Goal: Information Seeking & Learning: Learn about a topic

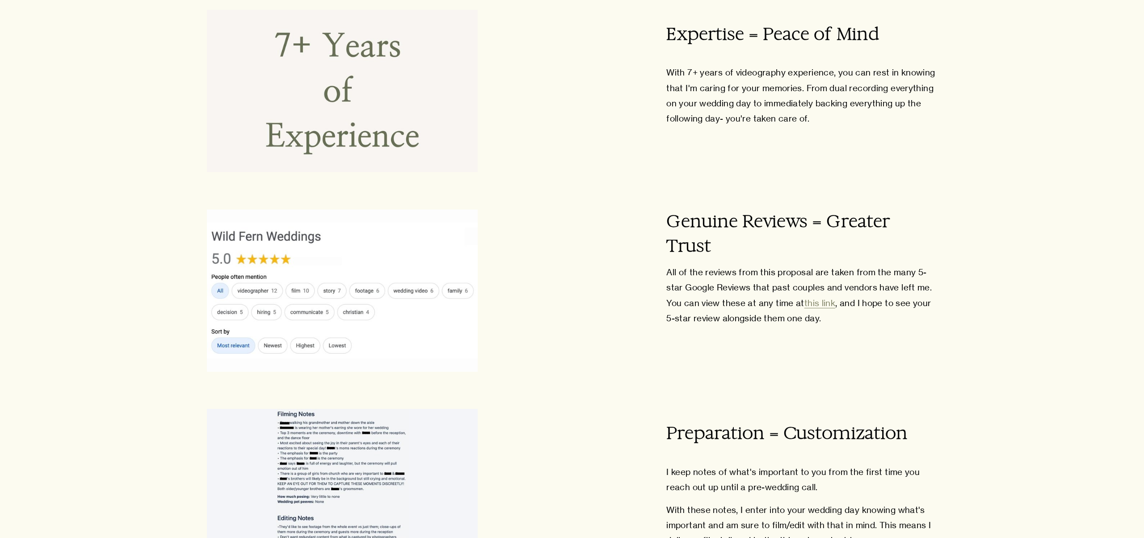
scroll to position [2448, 0]
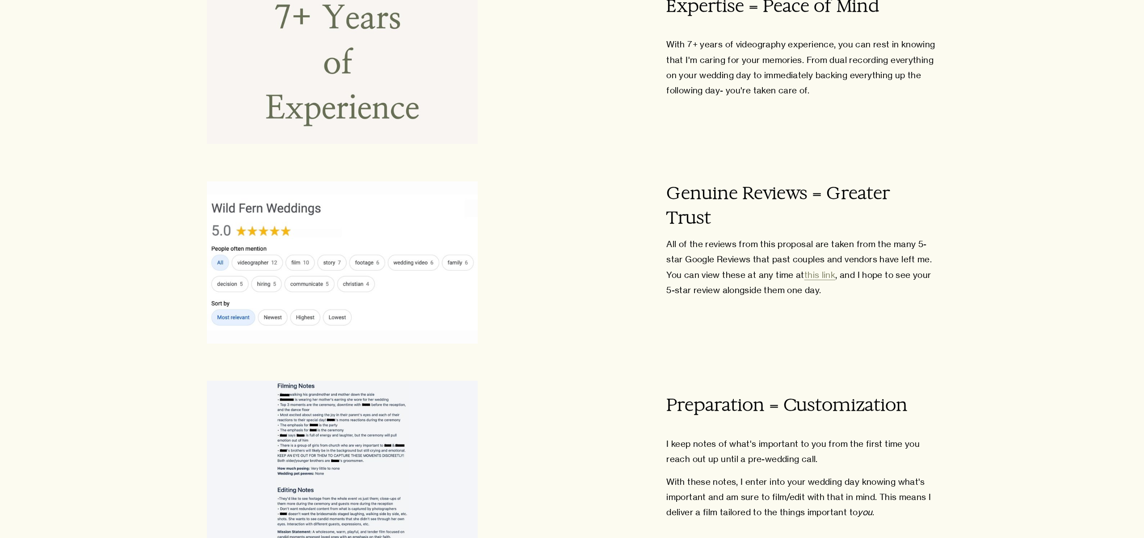
click at [820, 275] on link "this link" at bounding box center [819, 274] width 31 height 11
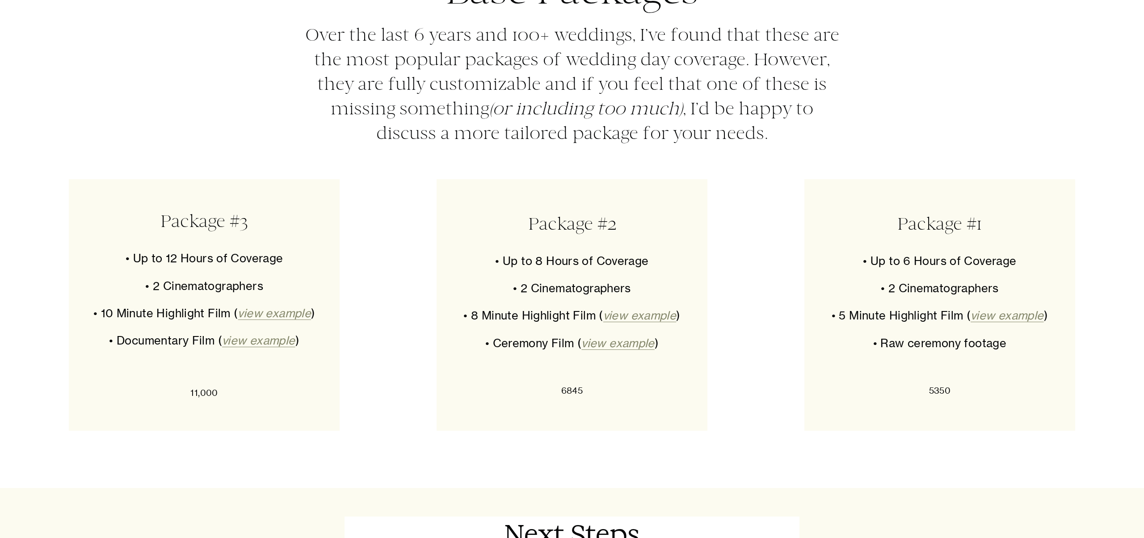
scroll to position [5038, 0]
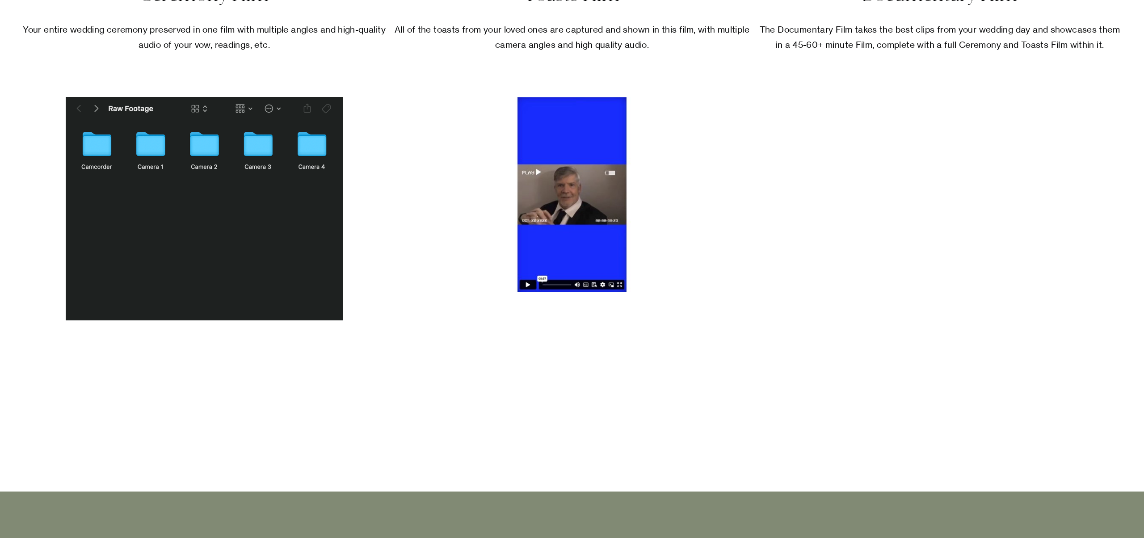
scroll to position [6250, 0]
